Goal: Task Accomplishment & Management: Complete application form

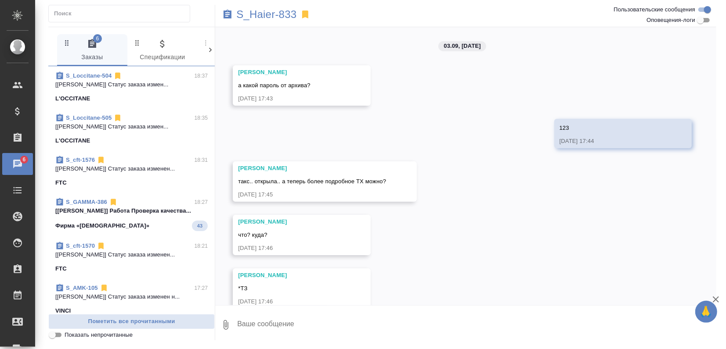
scroll to position [462, 0]
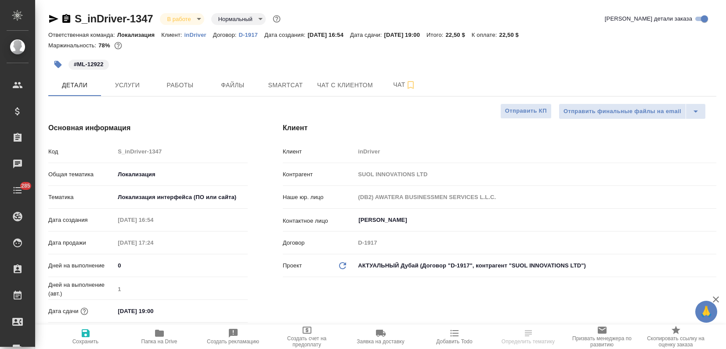
select select "RU"
type textarea "x"
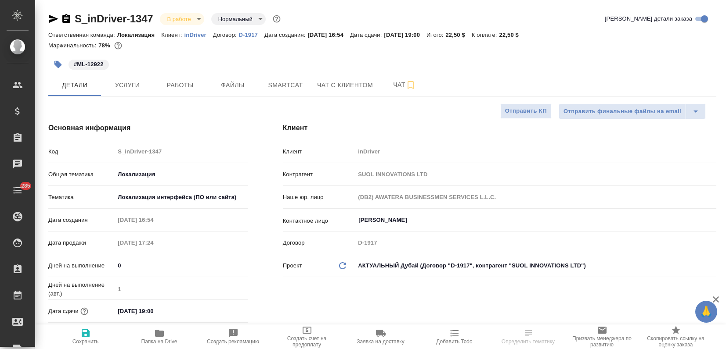
type textarea "x"
type input "Третьякова Ольга"
type input "Сеитов Павел"
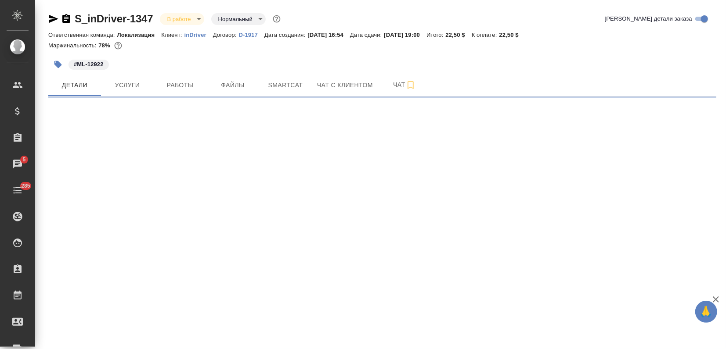
select select "RU"
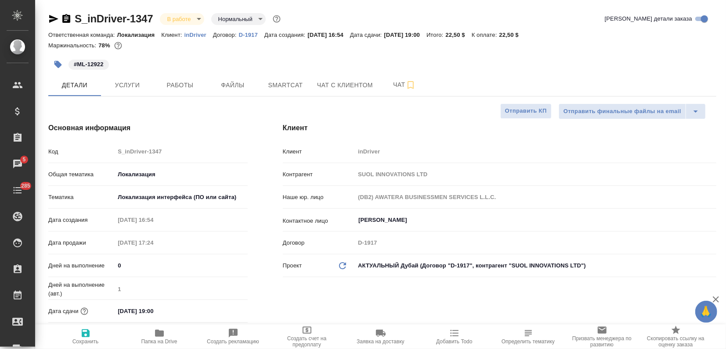
type textarea "x"
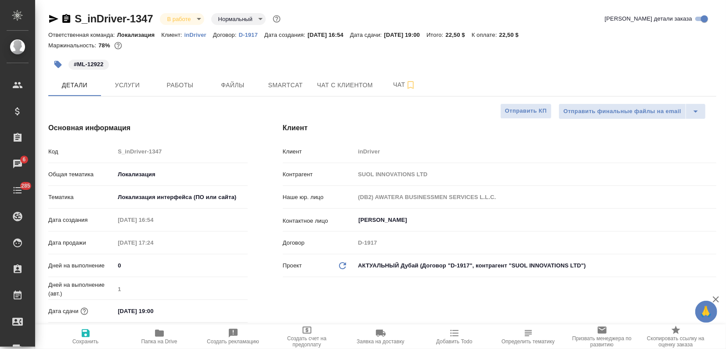
type textarea "x"
